Goal: Answer question/provide support: Share knowledge or assist other users

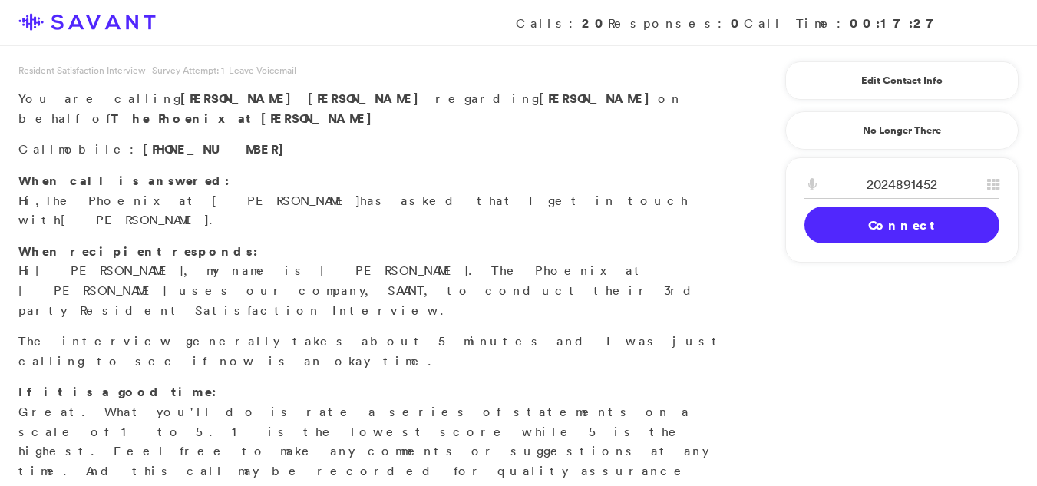
click at [853, 217] on link "Connect" at bounding box center [902, 225] width 195 height 37
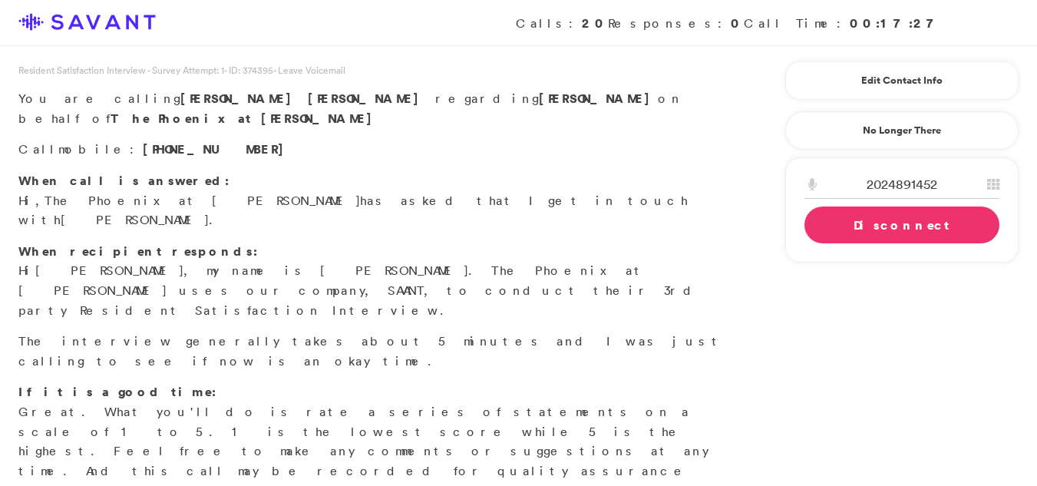
click at [856, 235] on link "Disconnect" at bounding box center [902, 225] width 195 height 37
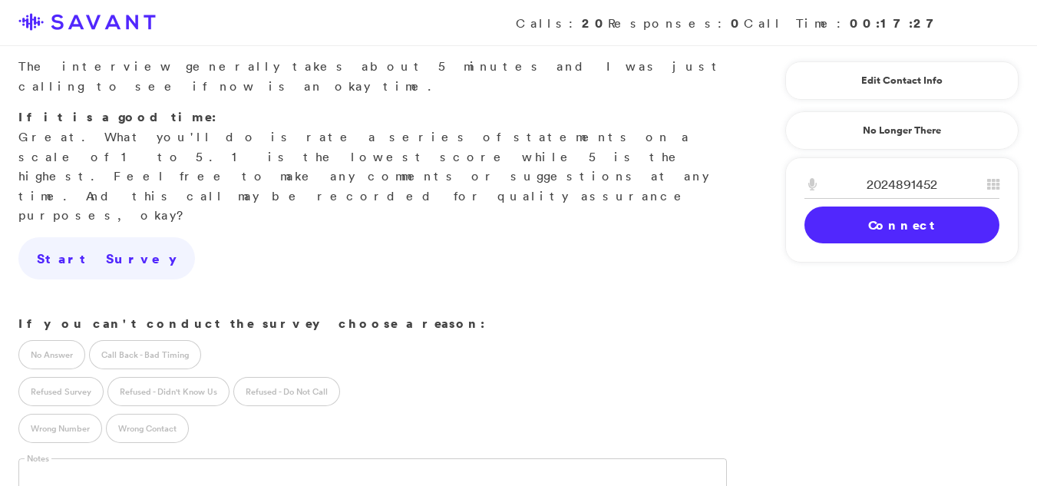
scroll to position [280, 0]
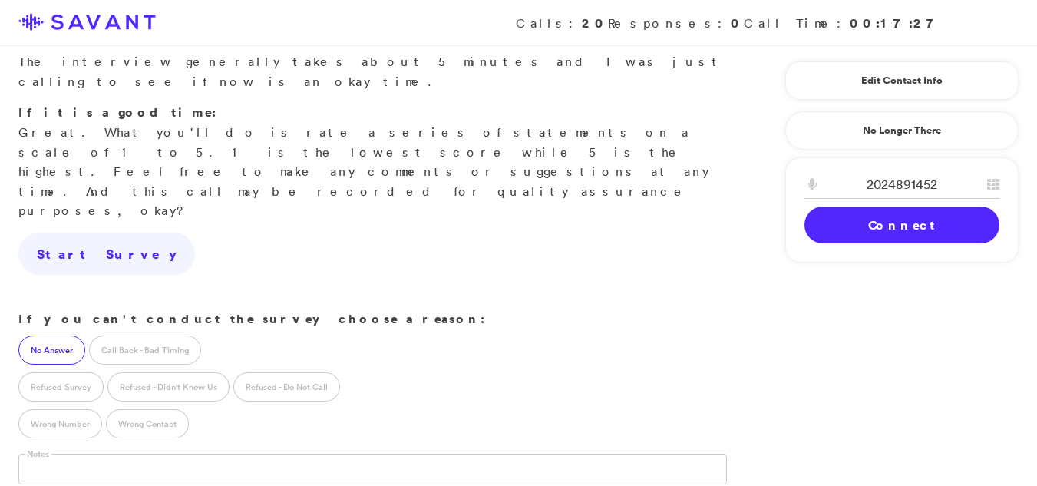
click at [50, 336] on label "No Answer" at bounding box center [51, 350] width 67 height 29
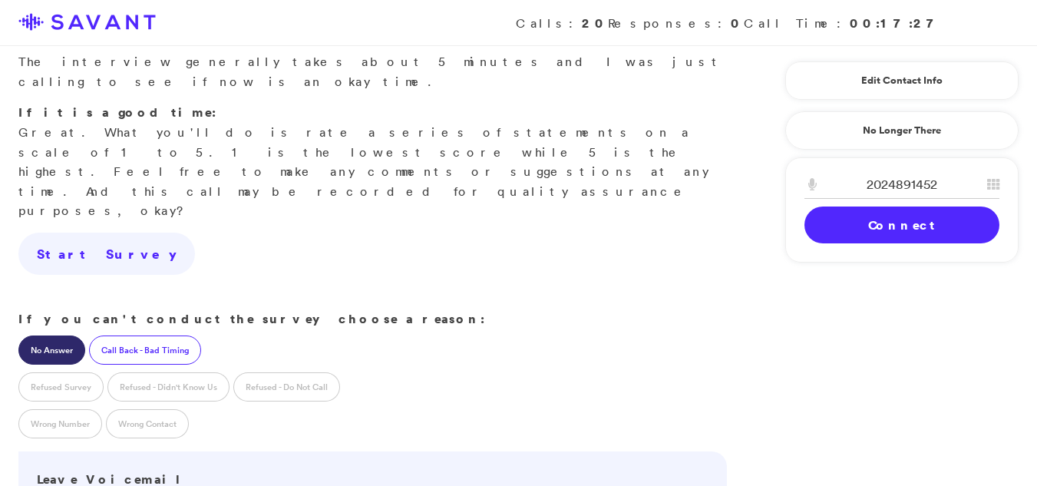
click at [147, 336] on label "Call Back - Bad Timing" at bounding box center [145, 350] width 112 height 29
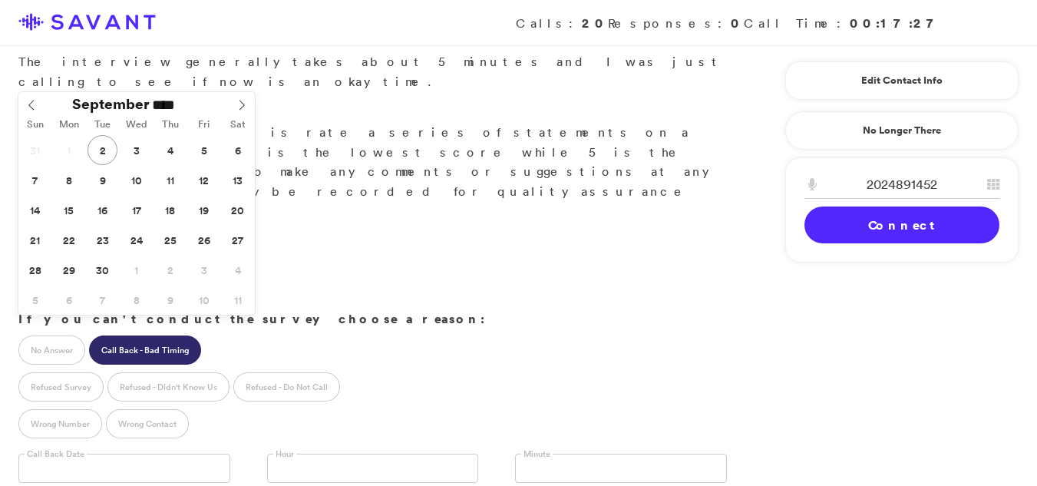
click at [147, 454] on input "text" at bounding box center [124, 468] width 212 height 29
type input "**********"
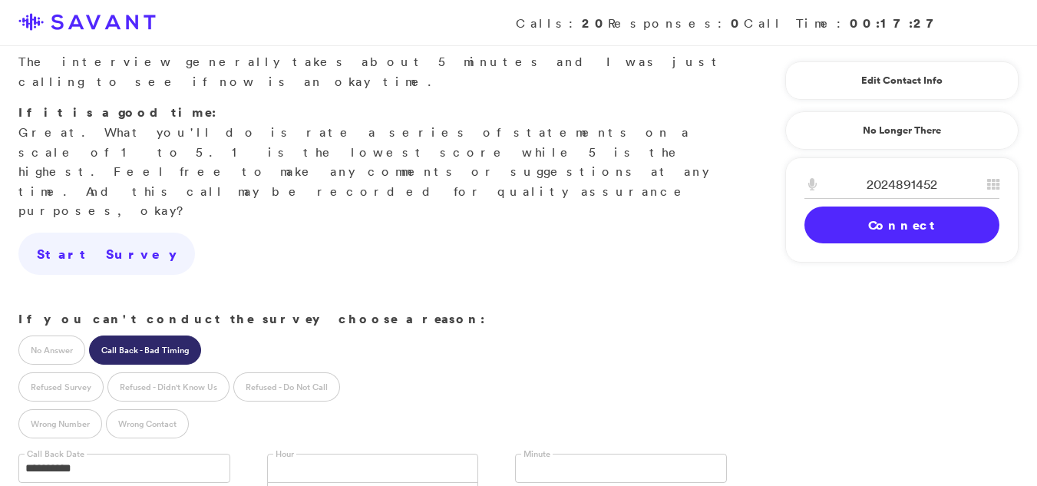
click at [315, 454] on link at bounding box center [373, 468] width 212 height 29
click at [523, 455] on input "text" at bounding box center [529, 469] width 14 height 29
